Goal: Find specific page/section: Find specific page/section

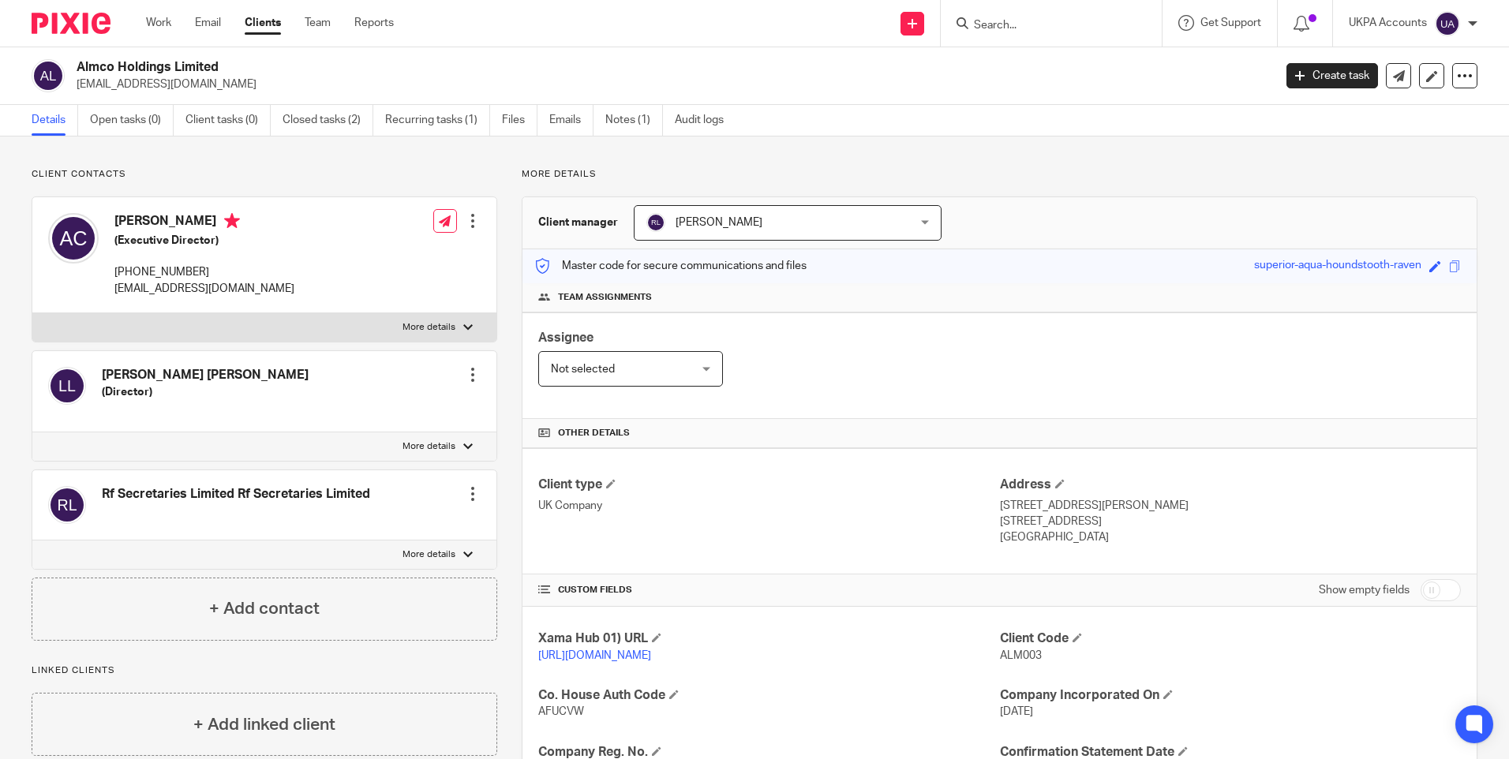
click at [156, 21] on link "Work" at bounding box center [158, 23] width 25 height 16
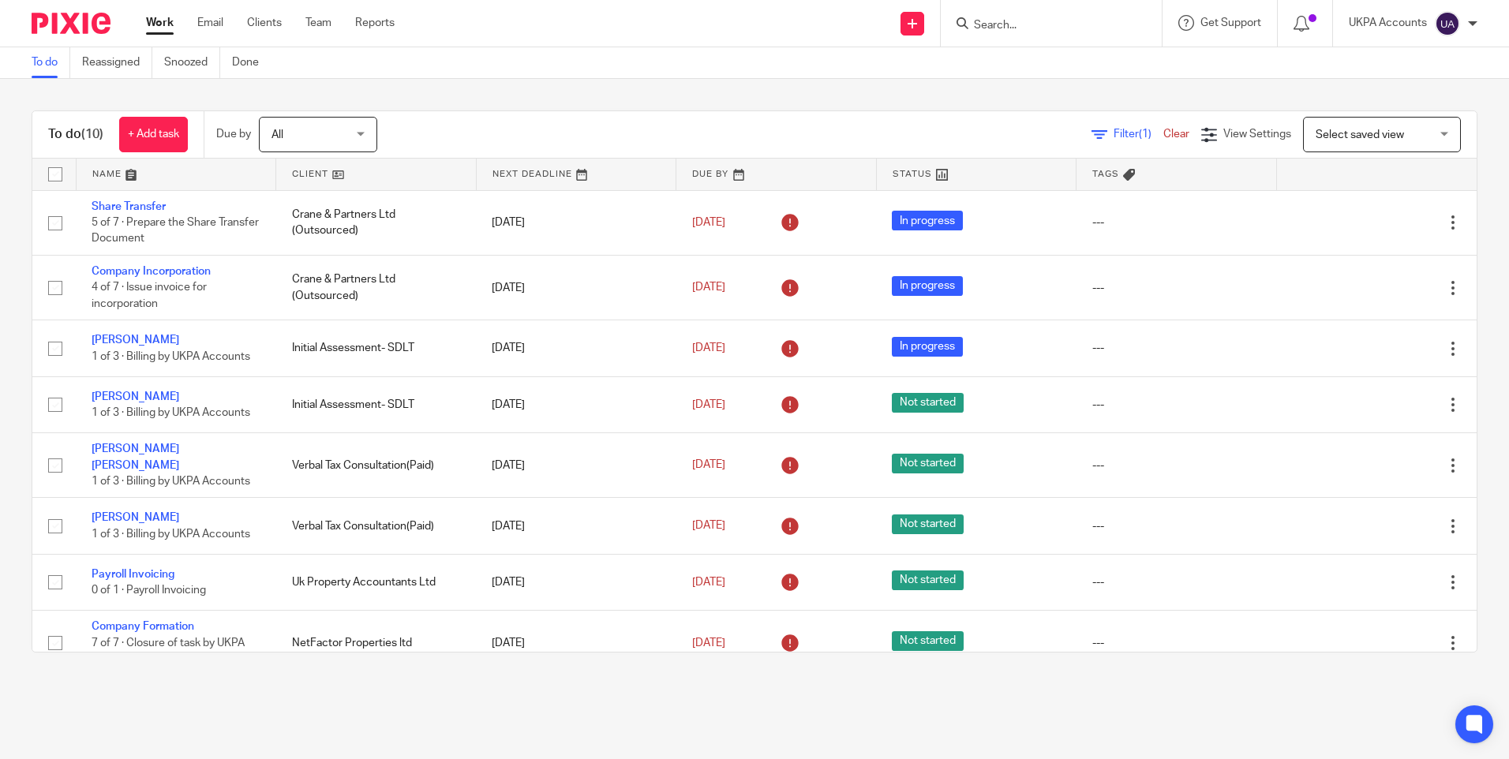
click at [1000, 23] on input "Search" at bounding box center [1044, 26] width 142 height 14
type input "general"
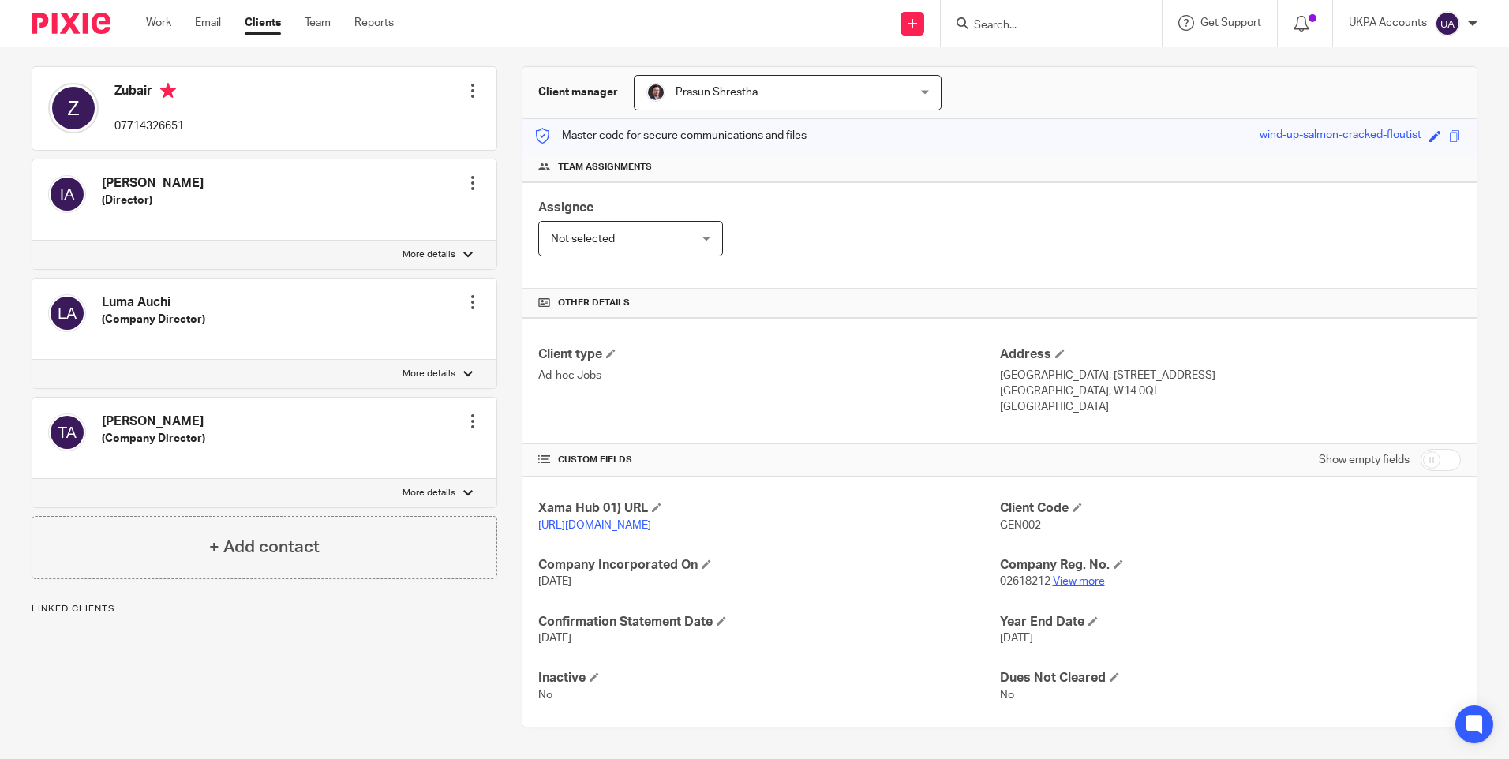
scroll to position [147, 0]
click at [1015, 582] on link "View more" at bounding box center [1079, 581] width 52 height 11
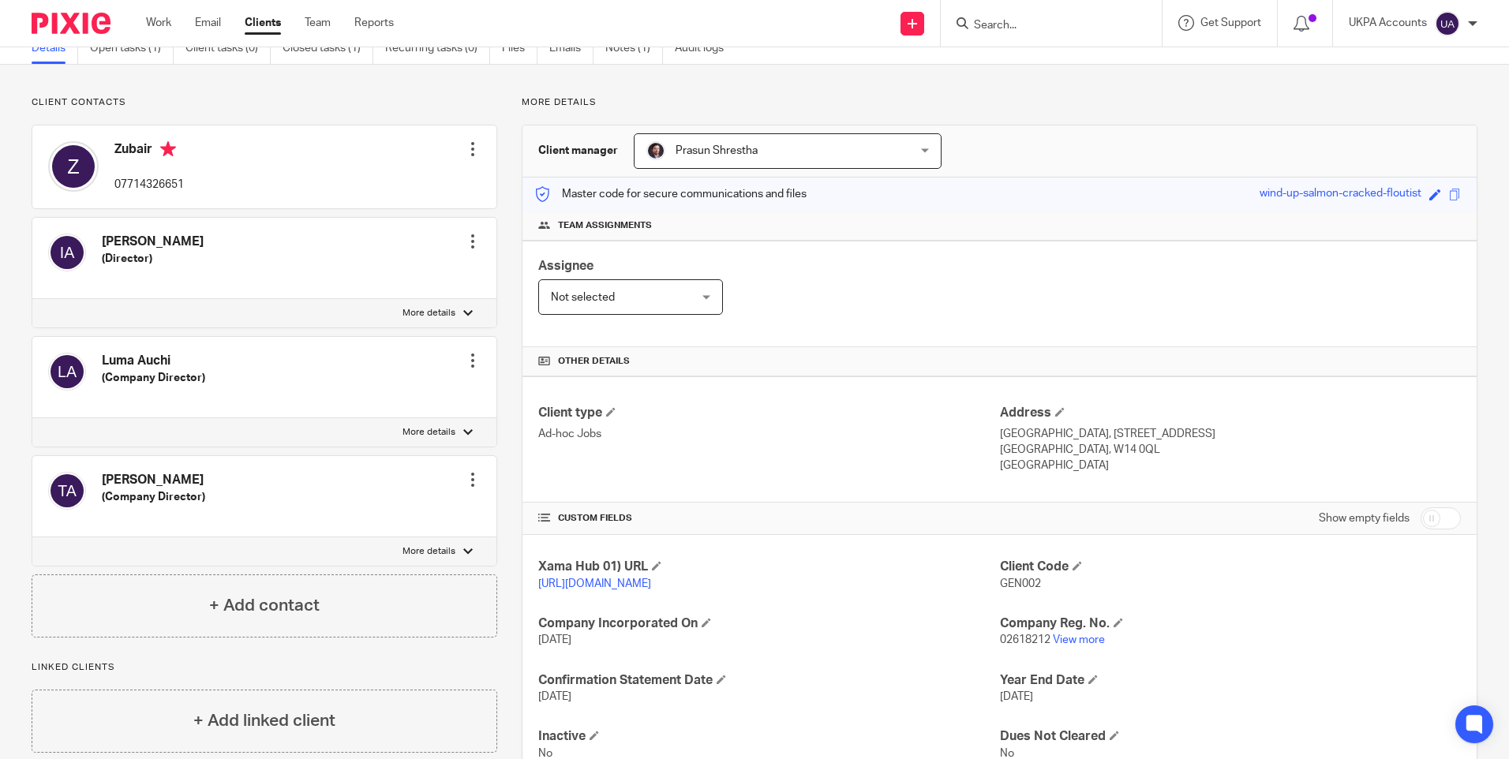
scroll to position [0, 0]
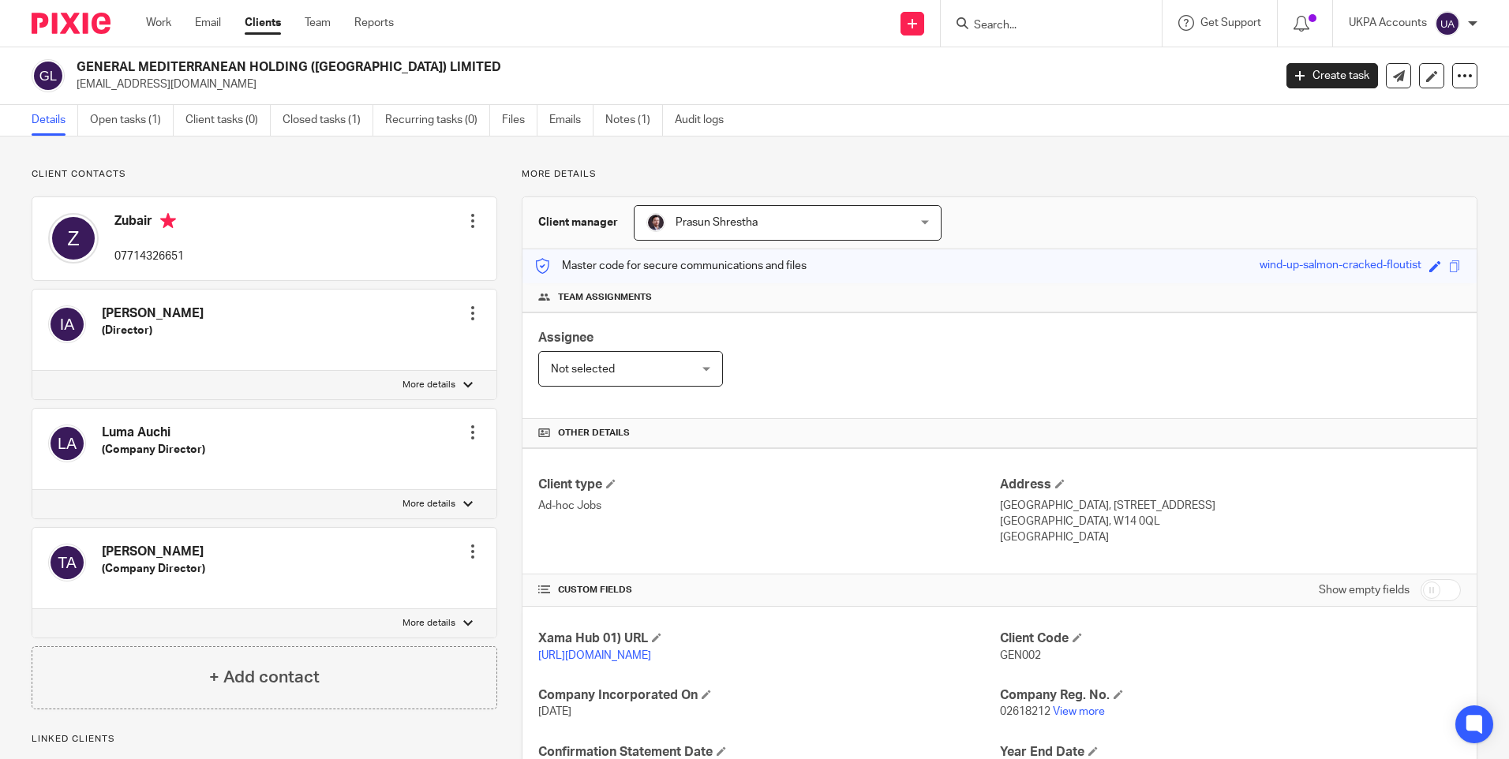
click at [1002, 23] on input "Search" at bounding box center [1044, 26] width 142 height 14
type input "general me"
